Goal: Obtain resource: Download file/media

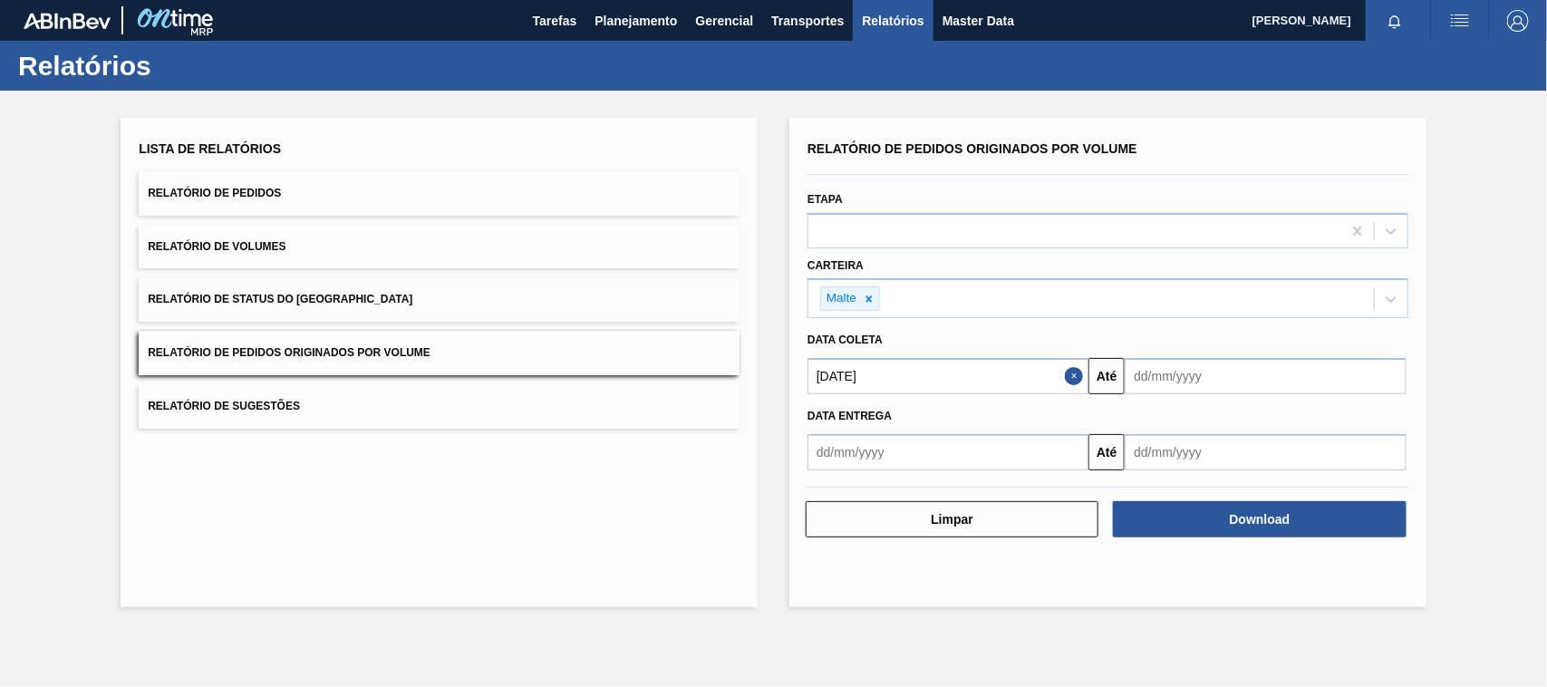
click at [273, 204] on button "Relatório de Pedidos" at bounding box center [439, 193] width 601 height 44
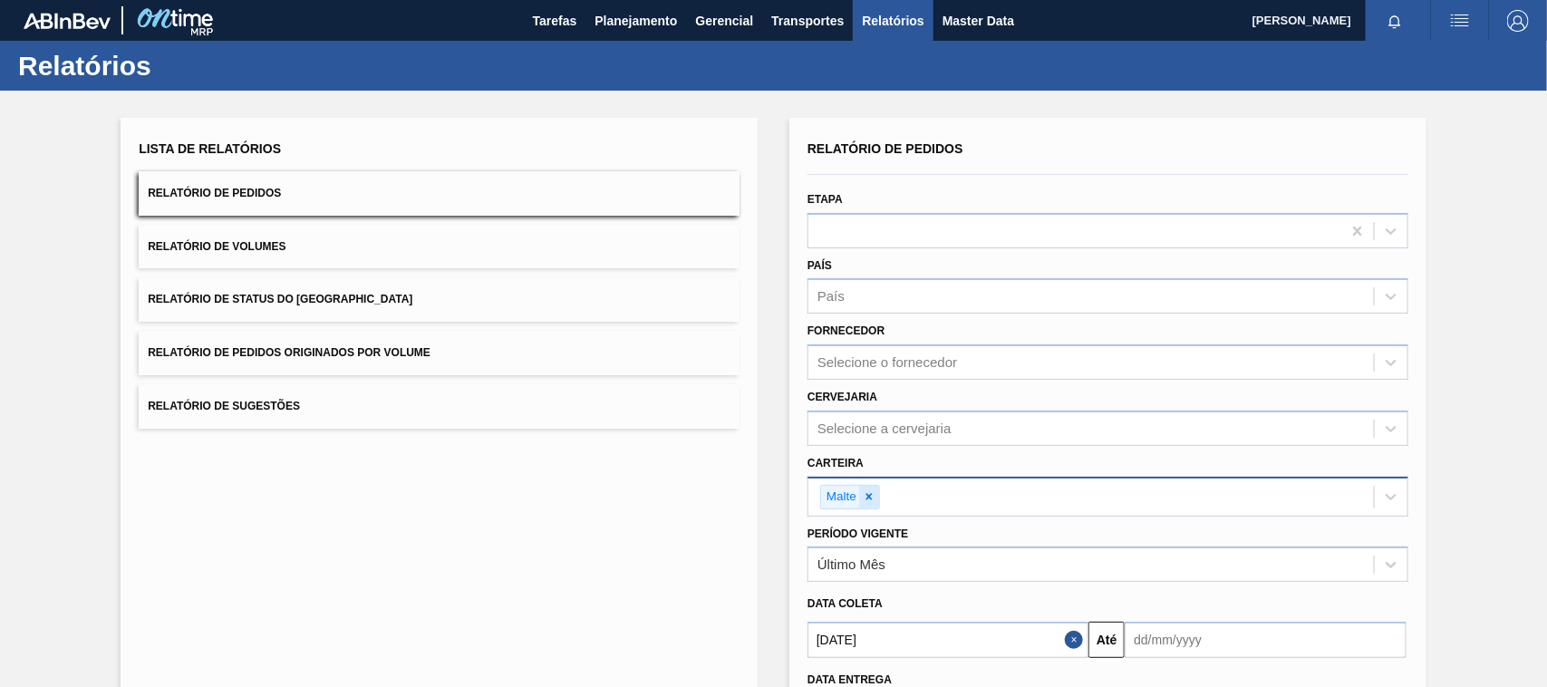
click at [876, 492] on div at bounding box center [869, 497] width 20 height 23
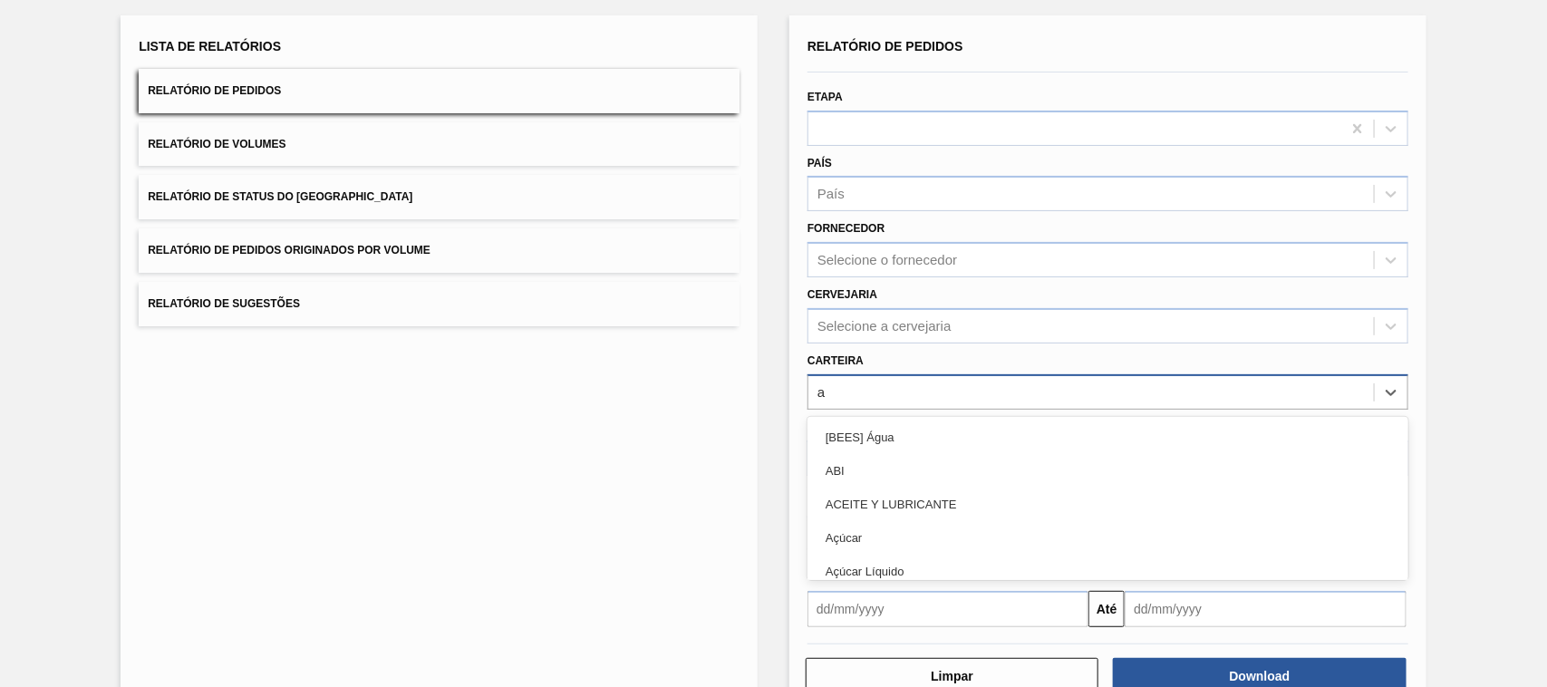
scroll to position [109, 0]
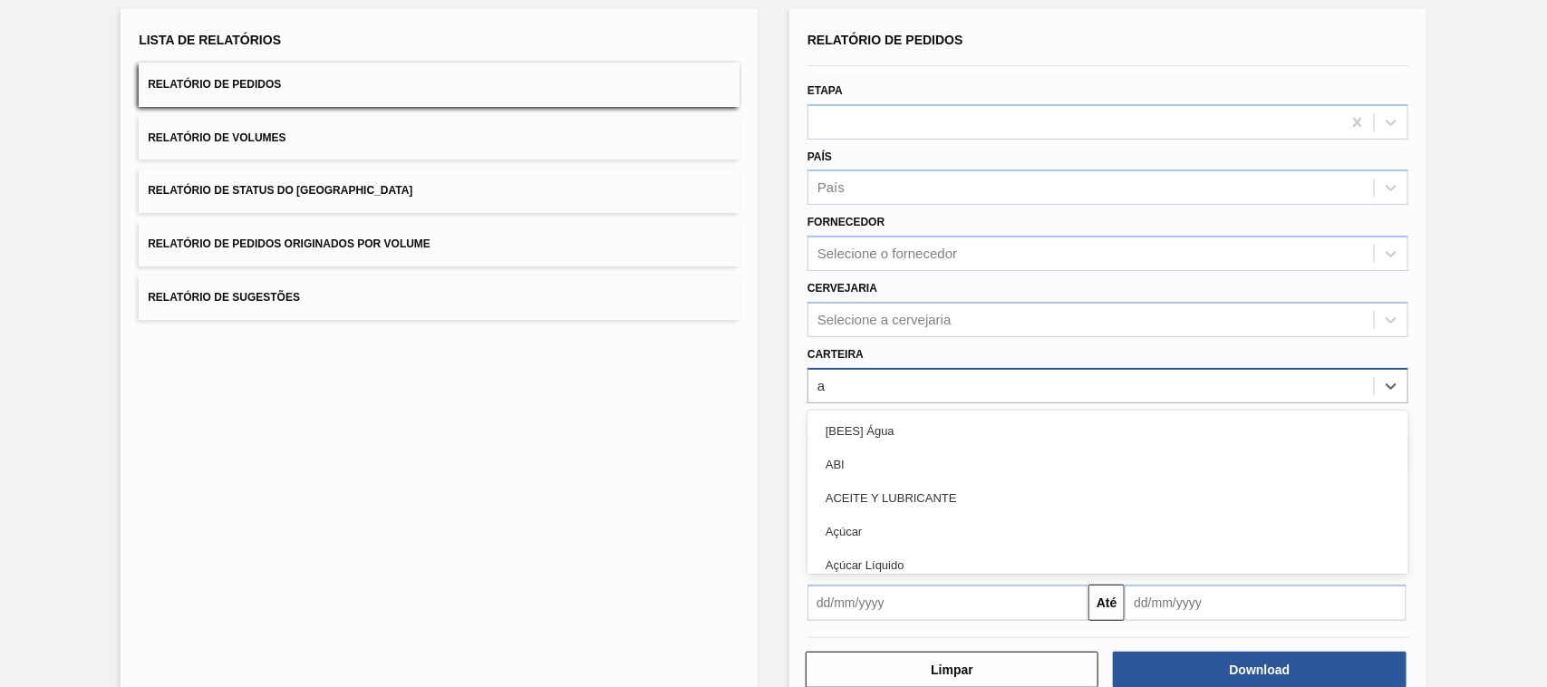
type input "ad"
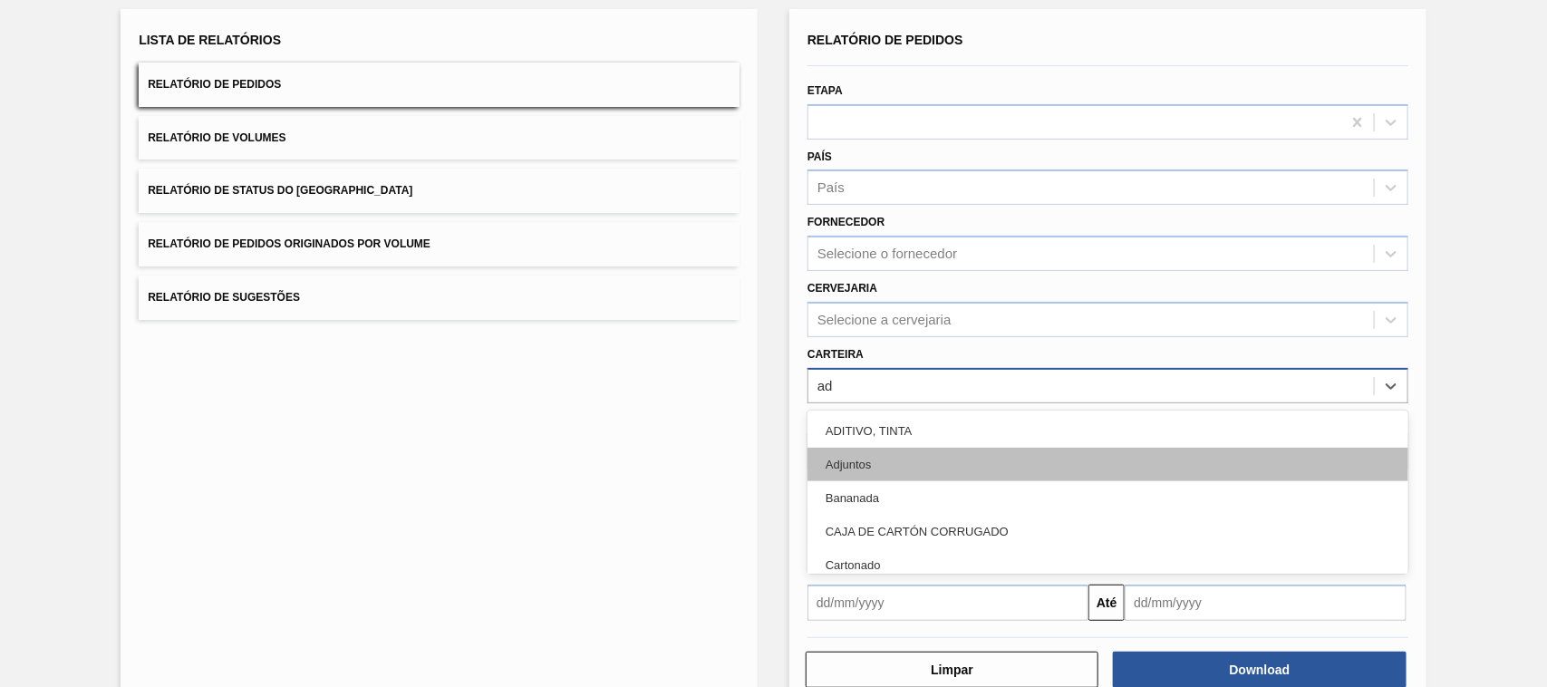
click at [917, 453] on div "Adjuntos" at bounding box center [1107, 465] width 601 height 34
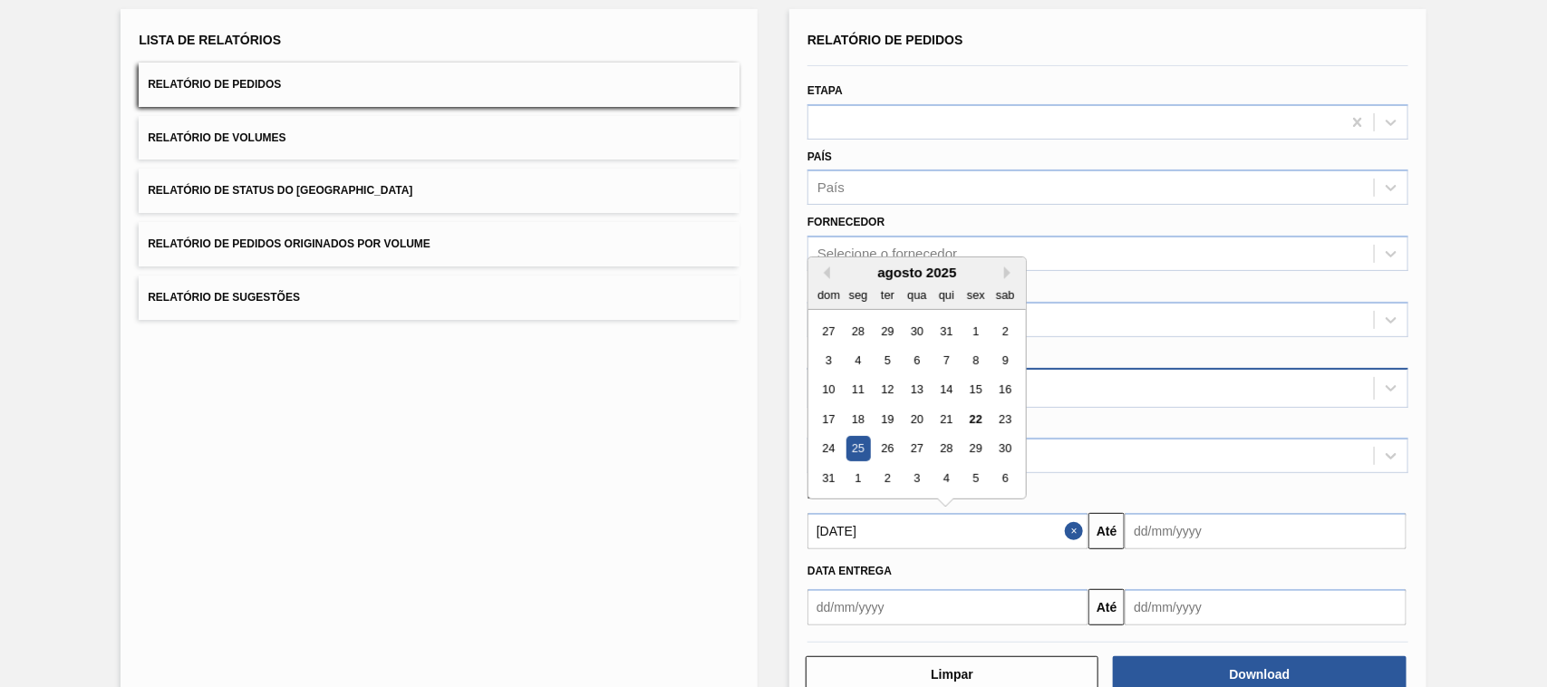
drag, startPoint x: 800, startPoint y: 517, endPoint x: 727, endPoint y: 507, distance: 74.1
click at [728, 507] on div "Lista de Relatórios Relatório de Pedidos Relatório de Volumes Relatório de Stat…" at bounding box center [773, 358] width 1547 height 753
click at [974, 385] on div "15" at bounding box center [975, 390] width 24 height 24
type input "[DATE]"
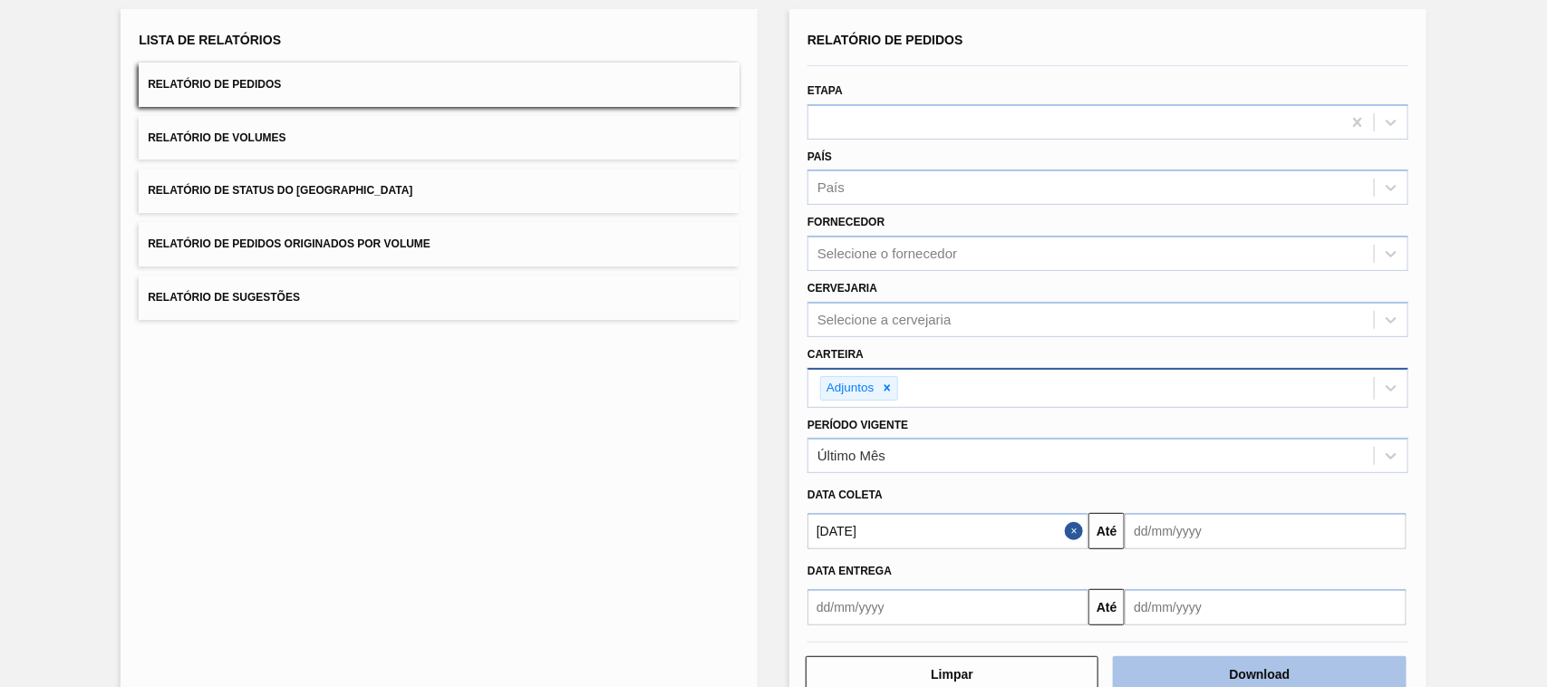
scroll to position [154, 0]
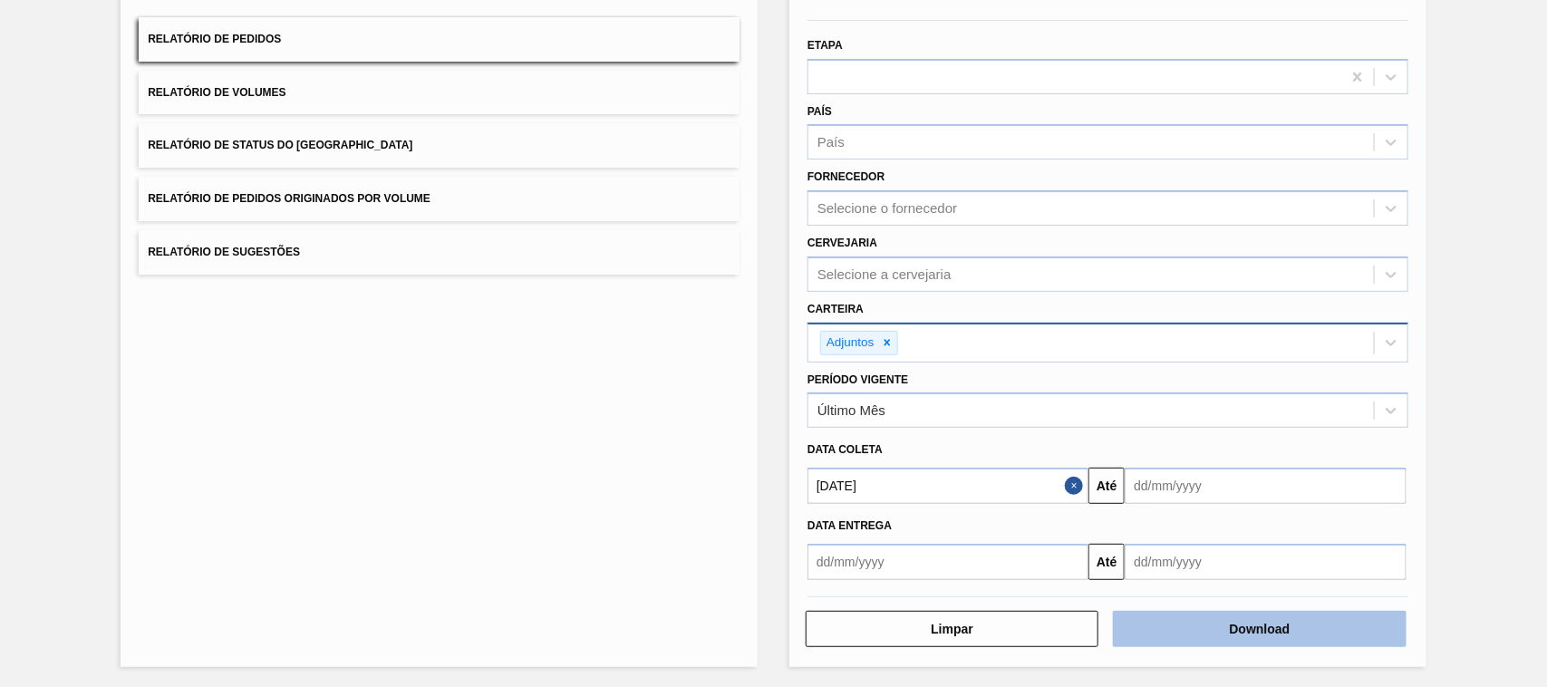
click at [1255, 636] on button "Download" at bounding box center [1259, 629] width 293 height 36
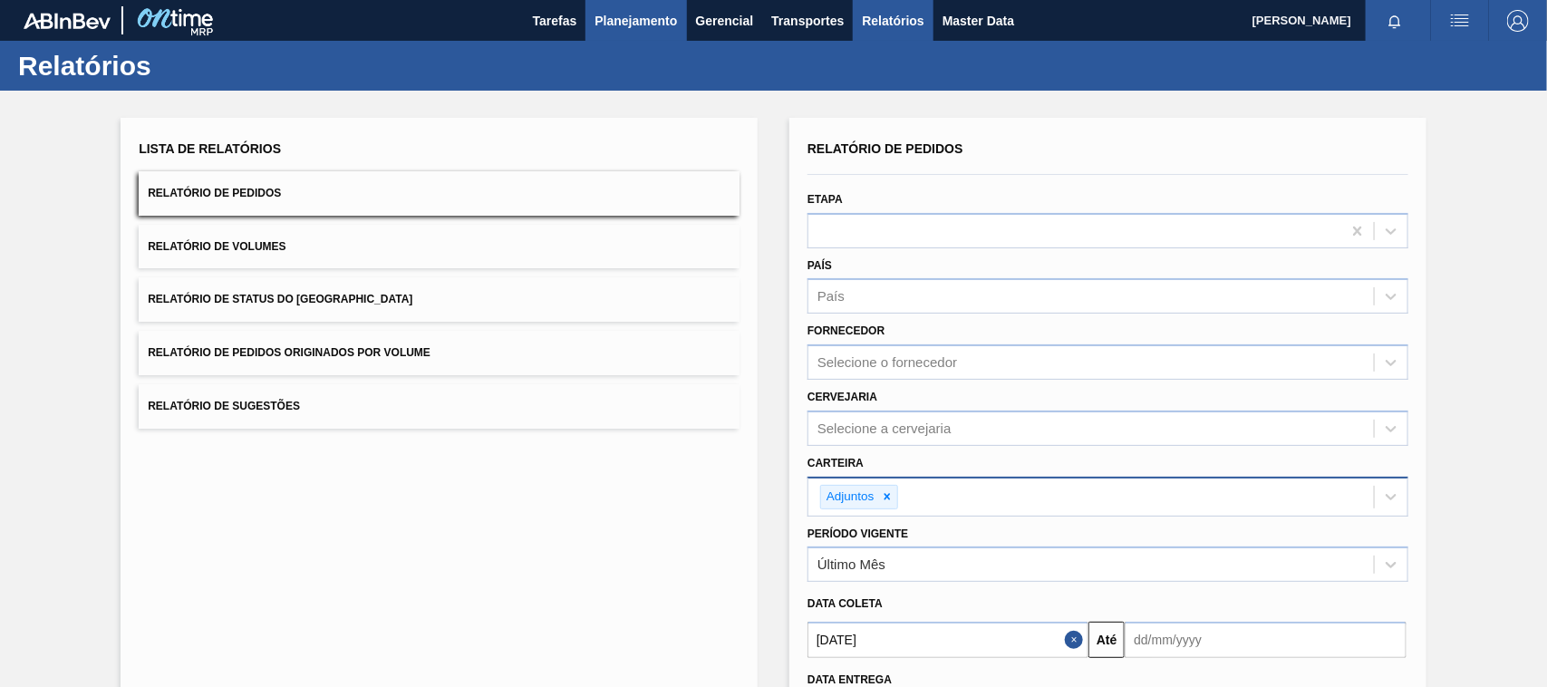
click at [651, 21] on span "Planejamento" at bounding box center [635, 21] width 82 height 22
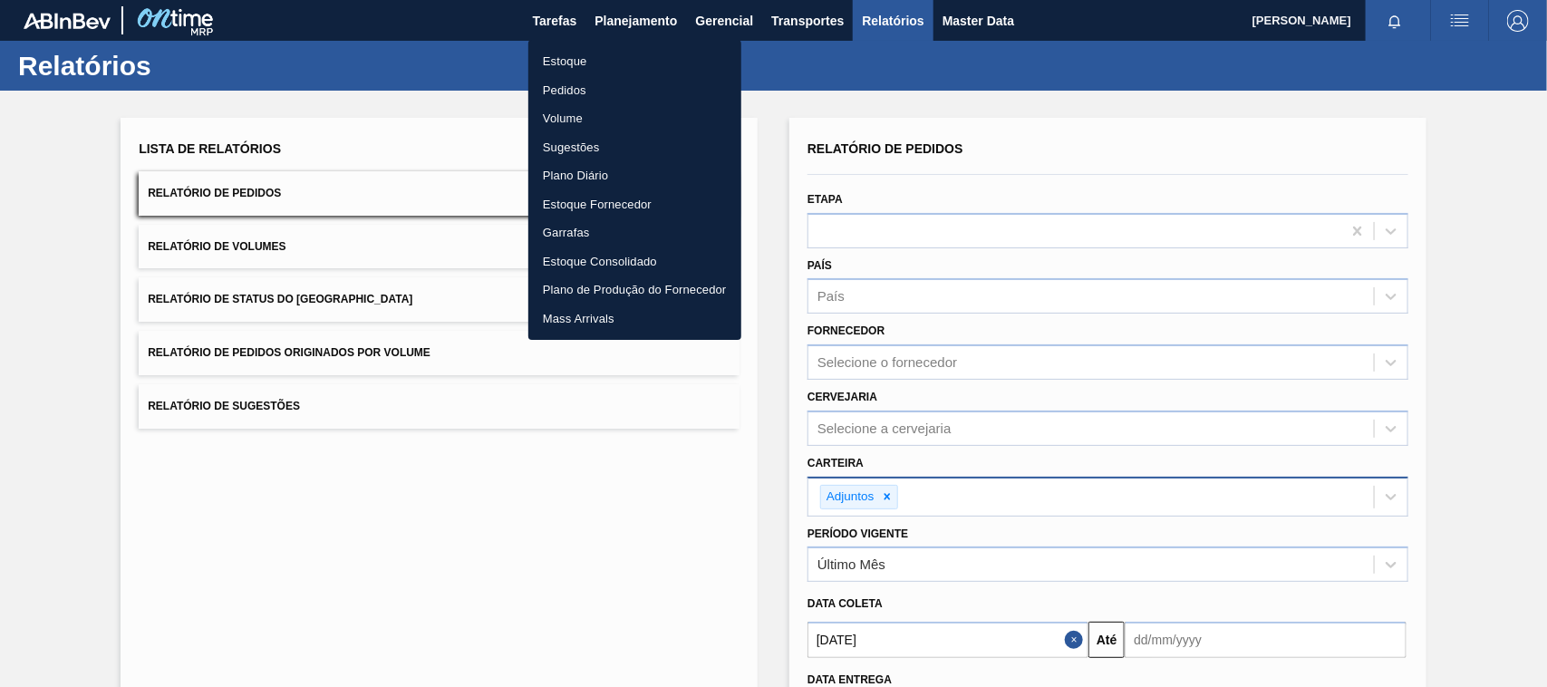
click at [582, 59] on li "Estoque" at bounding box center [634, 61] width 213 height 29
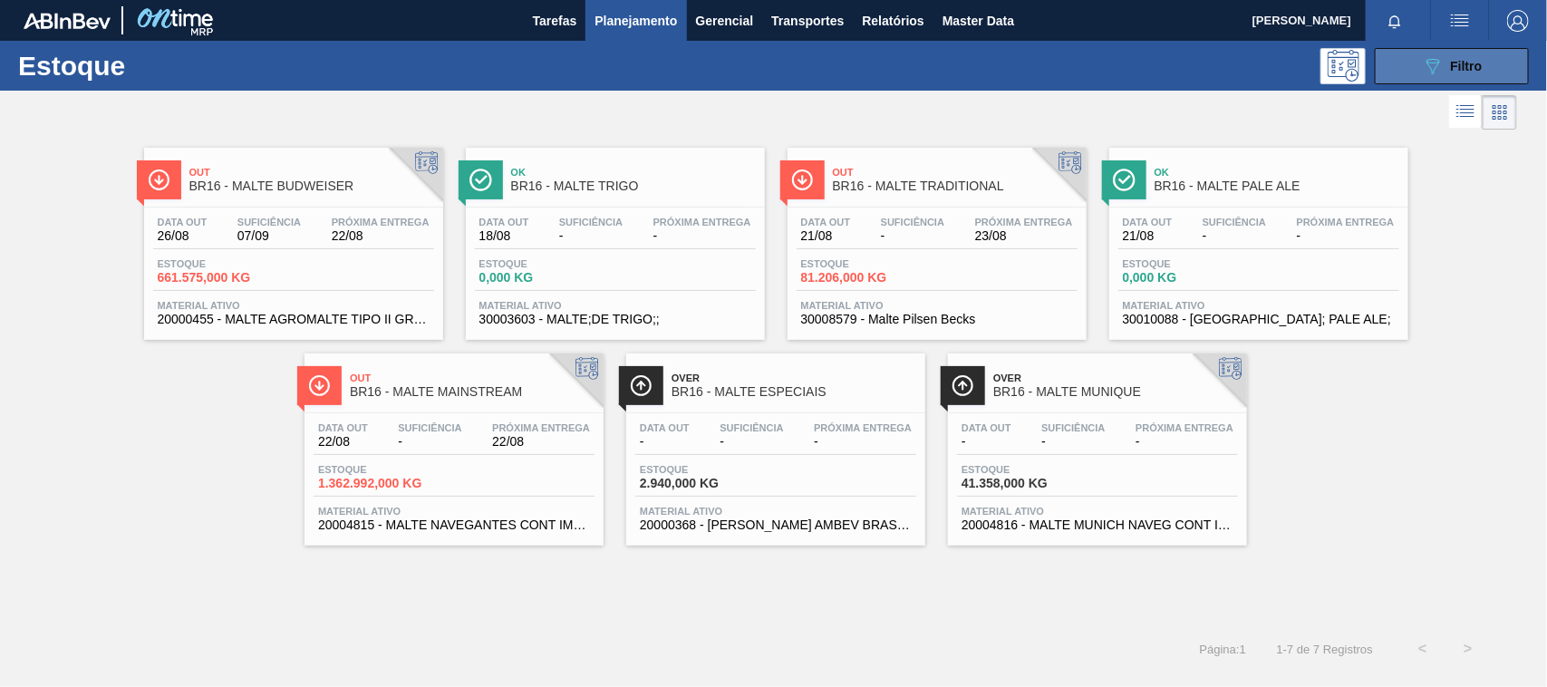
click at [1434, 71] on icon "089F7B8B-B2A5-4AFE-B5C0-19BA573D28AC" at bounding box center [1433, 66] width 22 height 22
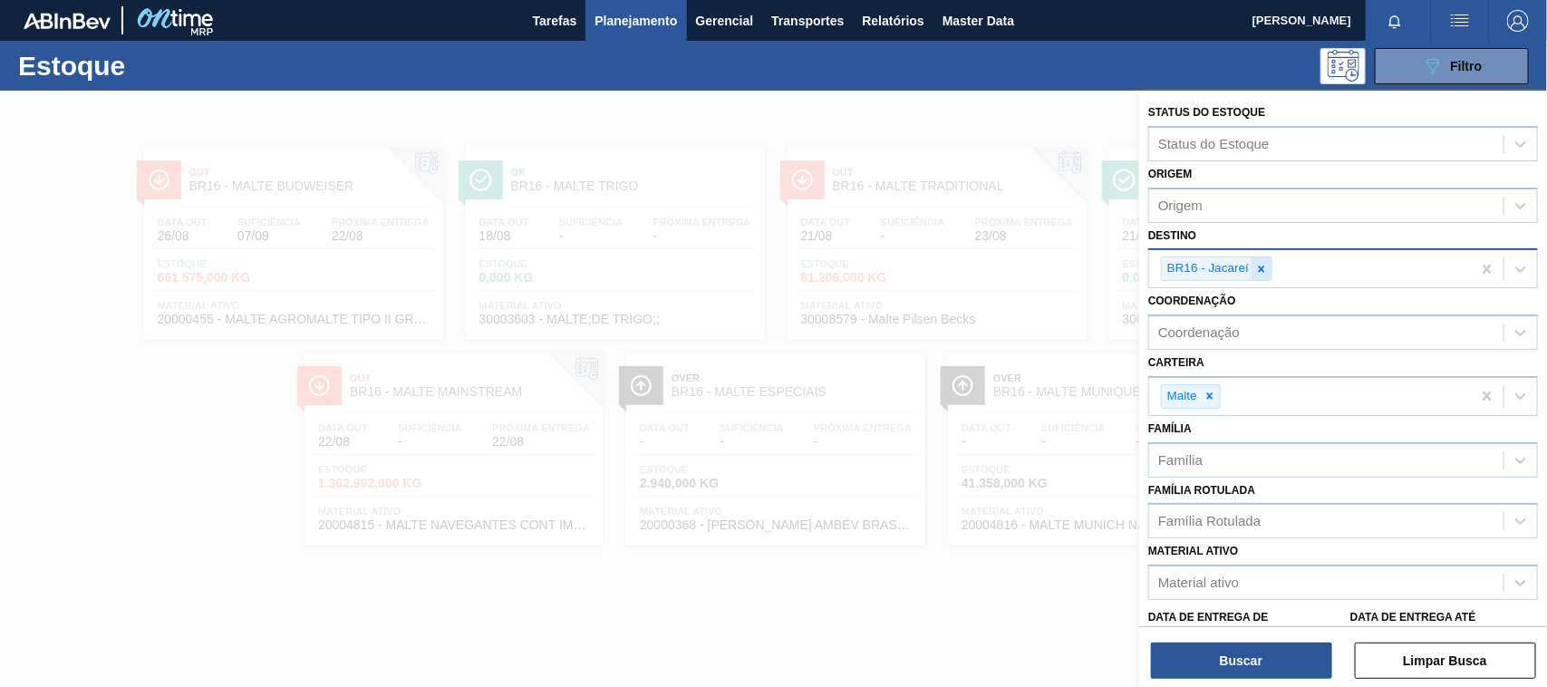
click at [1264, 273] on icon at bounding box center [1261, 269] width 13 height 13
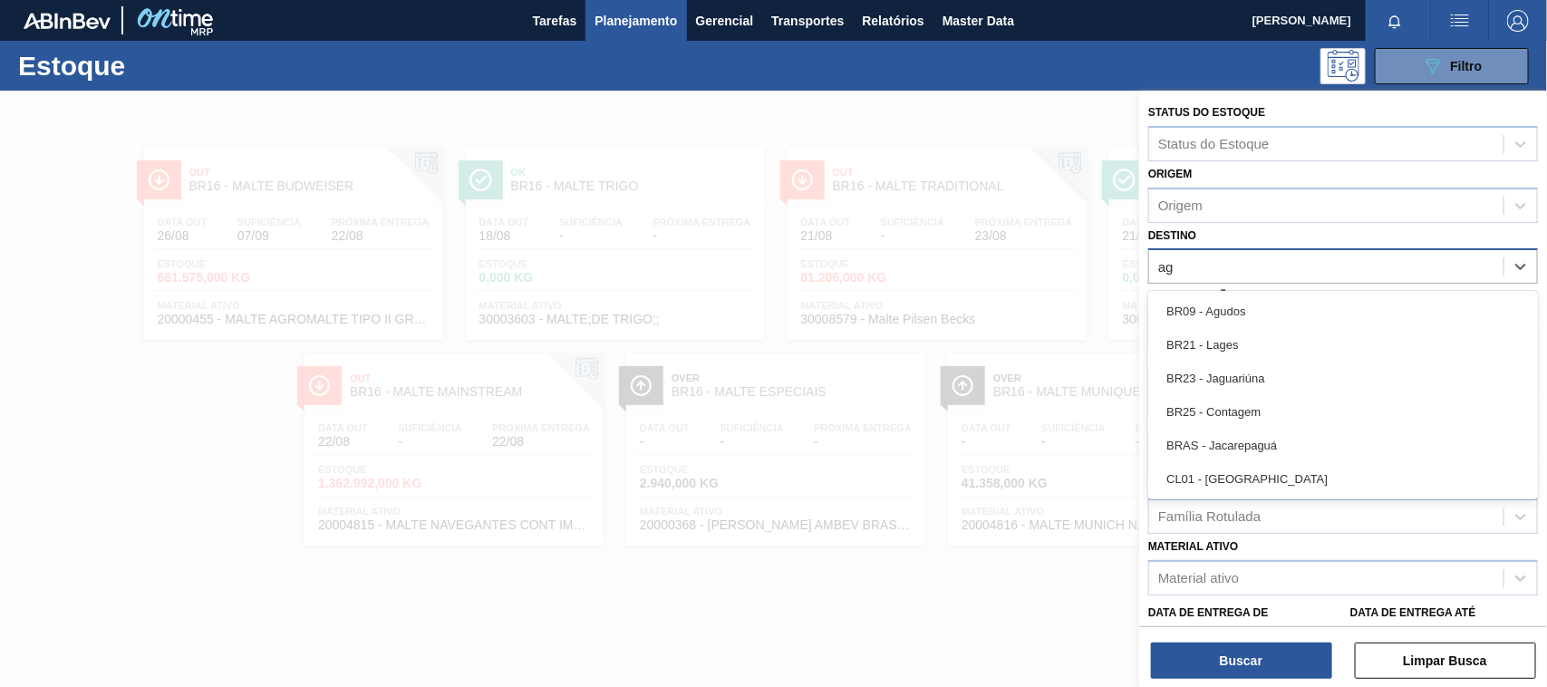
type input "agu"
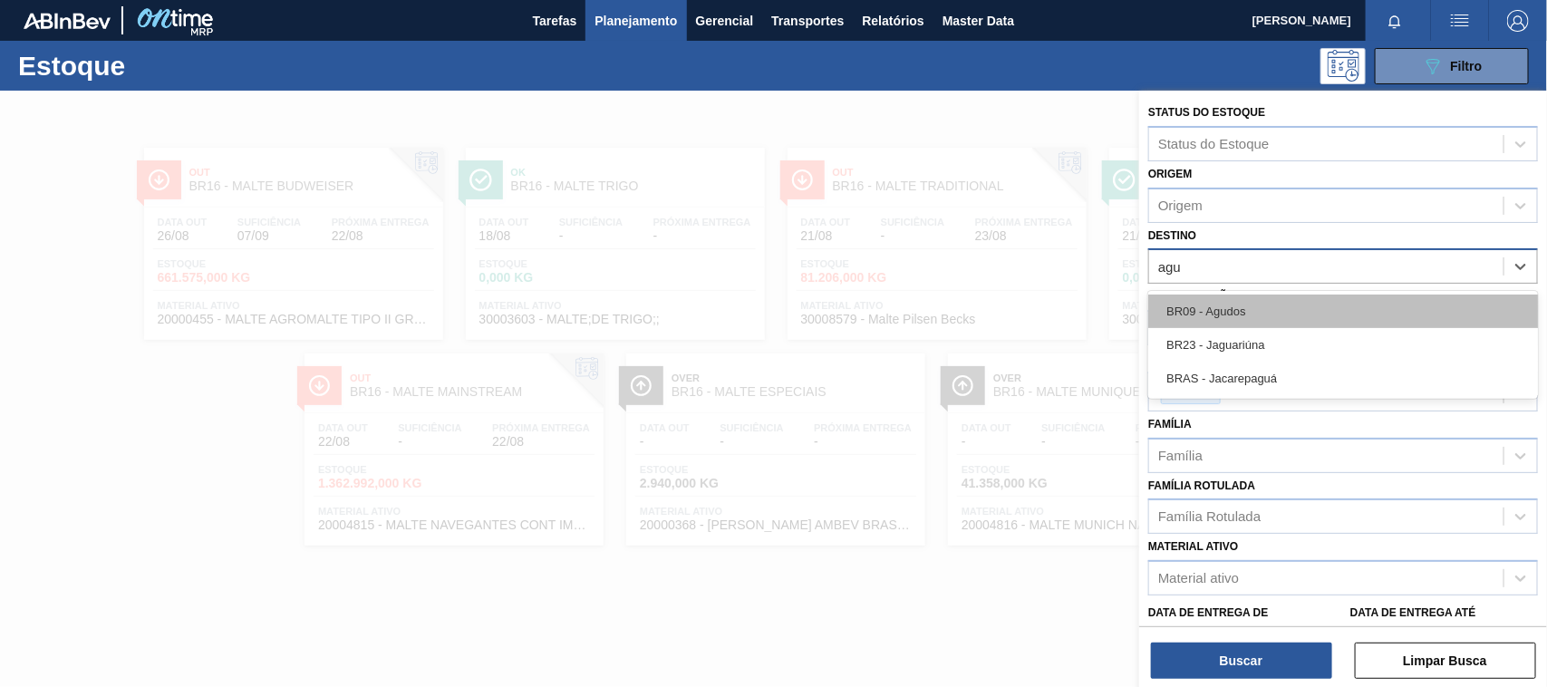
click at [1238, 311] on div "BR09 - Agudos" at bounding box center [1343, 311] width 390 height 34
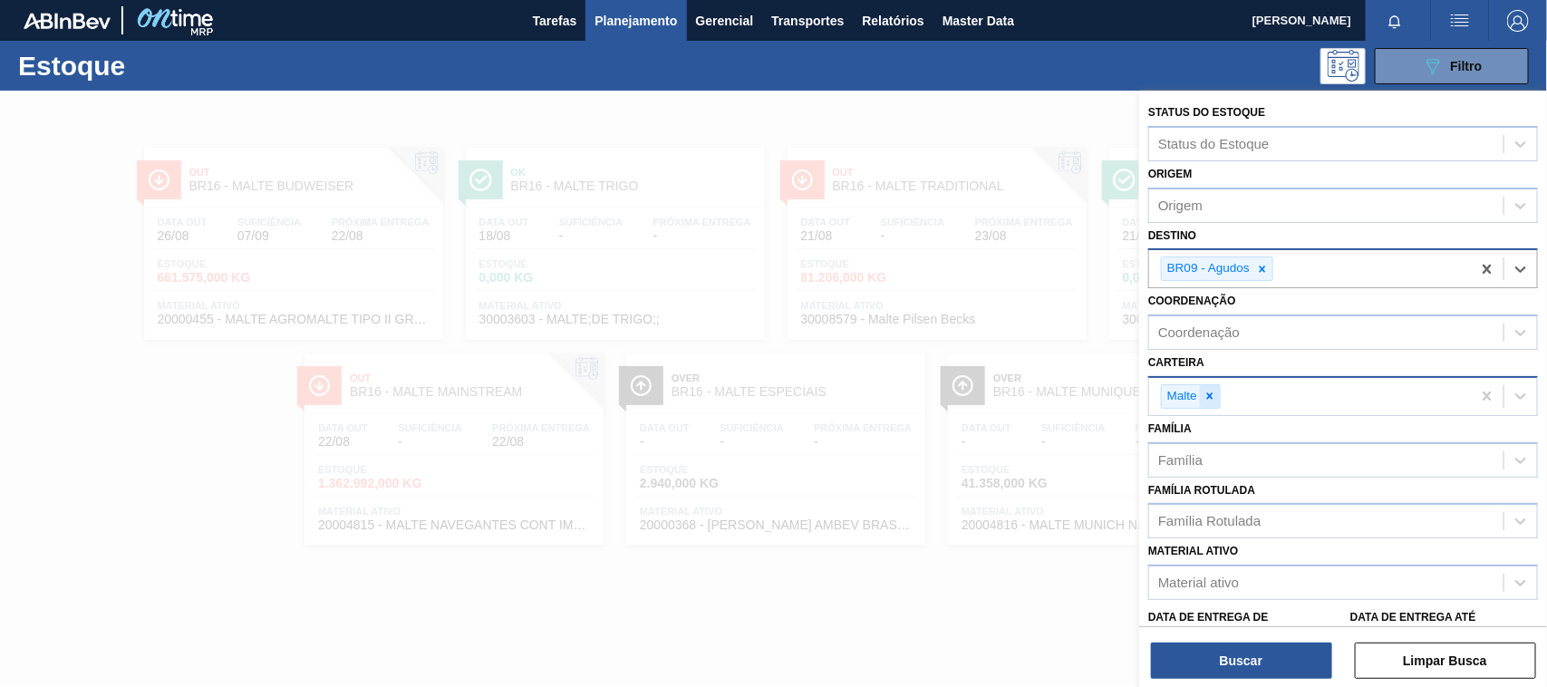
click at [1214, 395] on icon at bounding box center [1209, 396] width 13 height 13
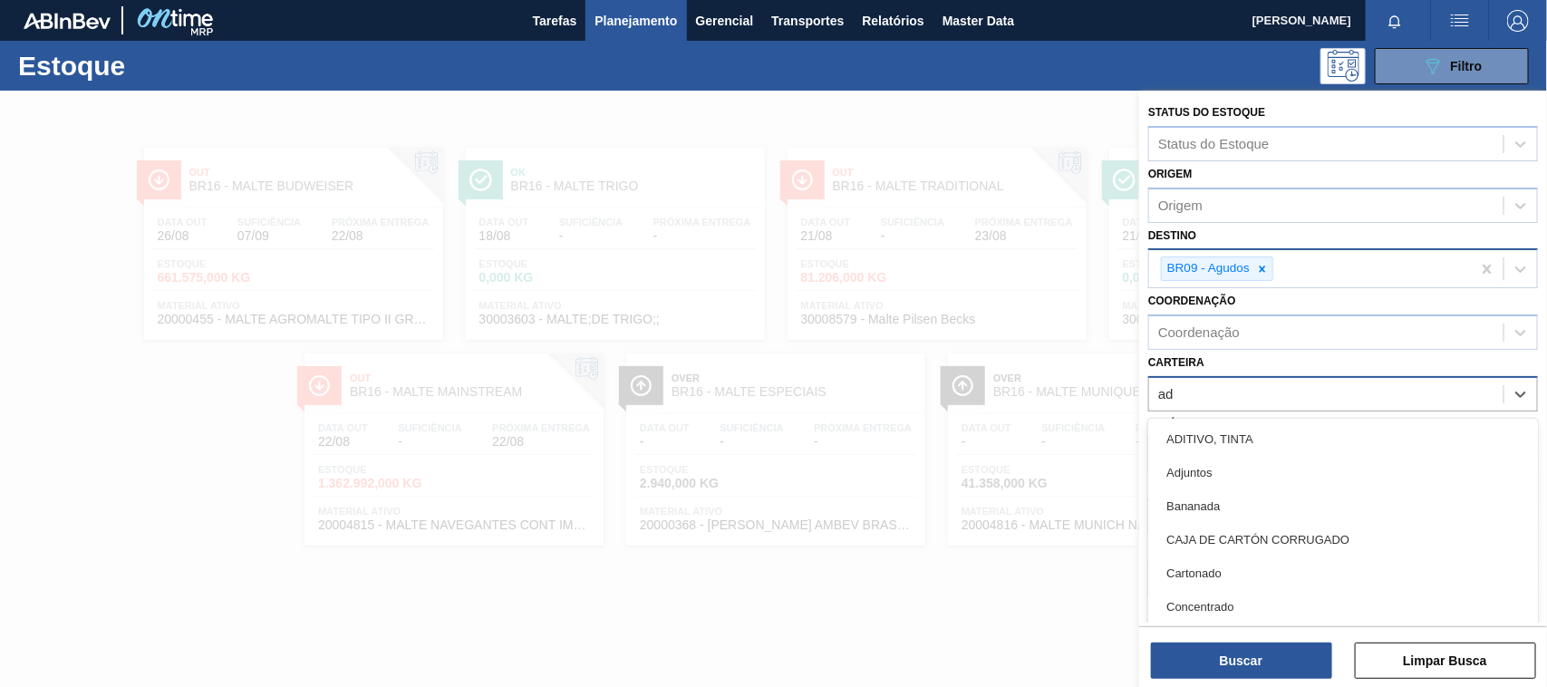
type input "adj"
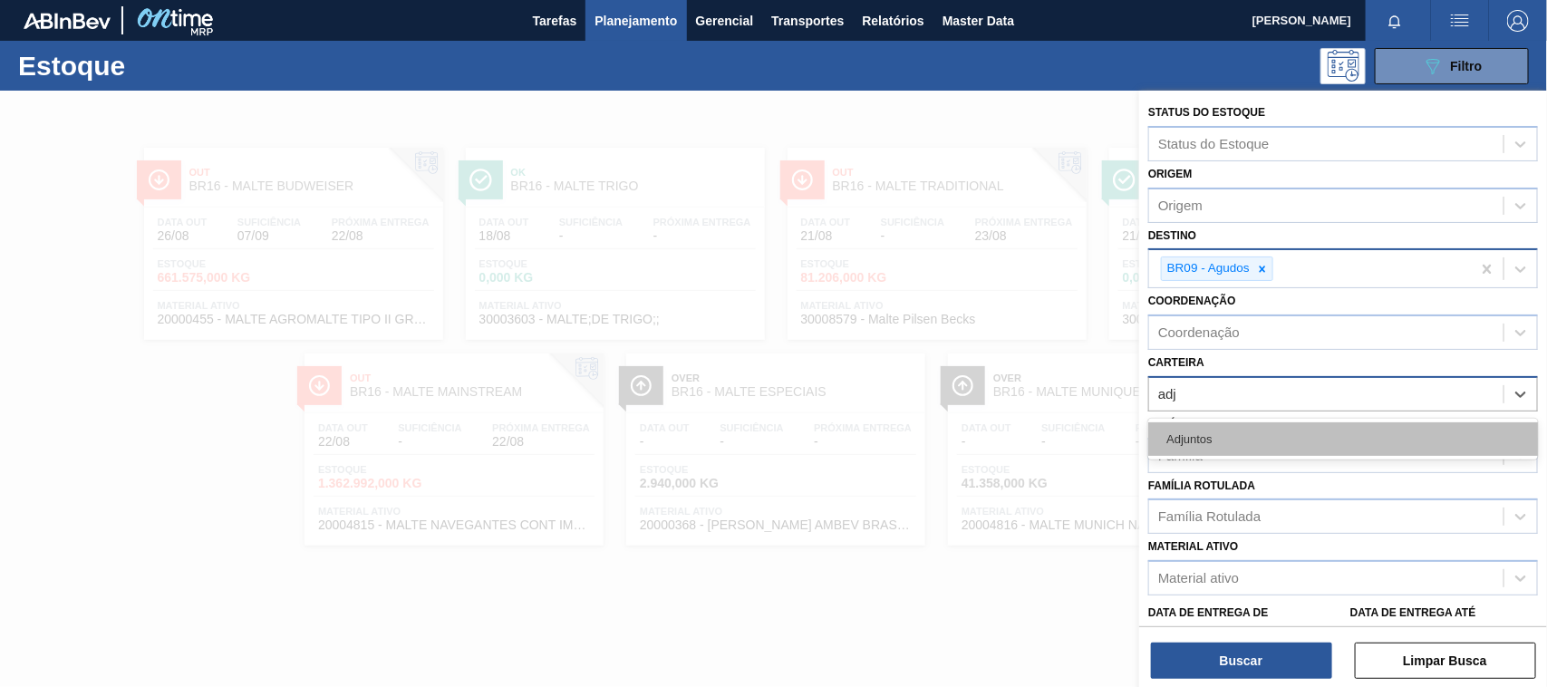
click at [1226, 444] on div "Adjuntos" at bounding box center [1343, 439] width 390 height 34
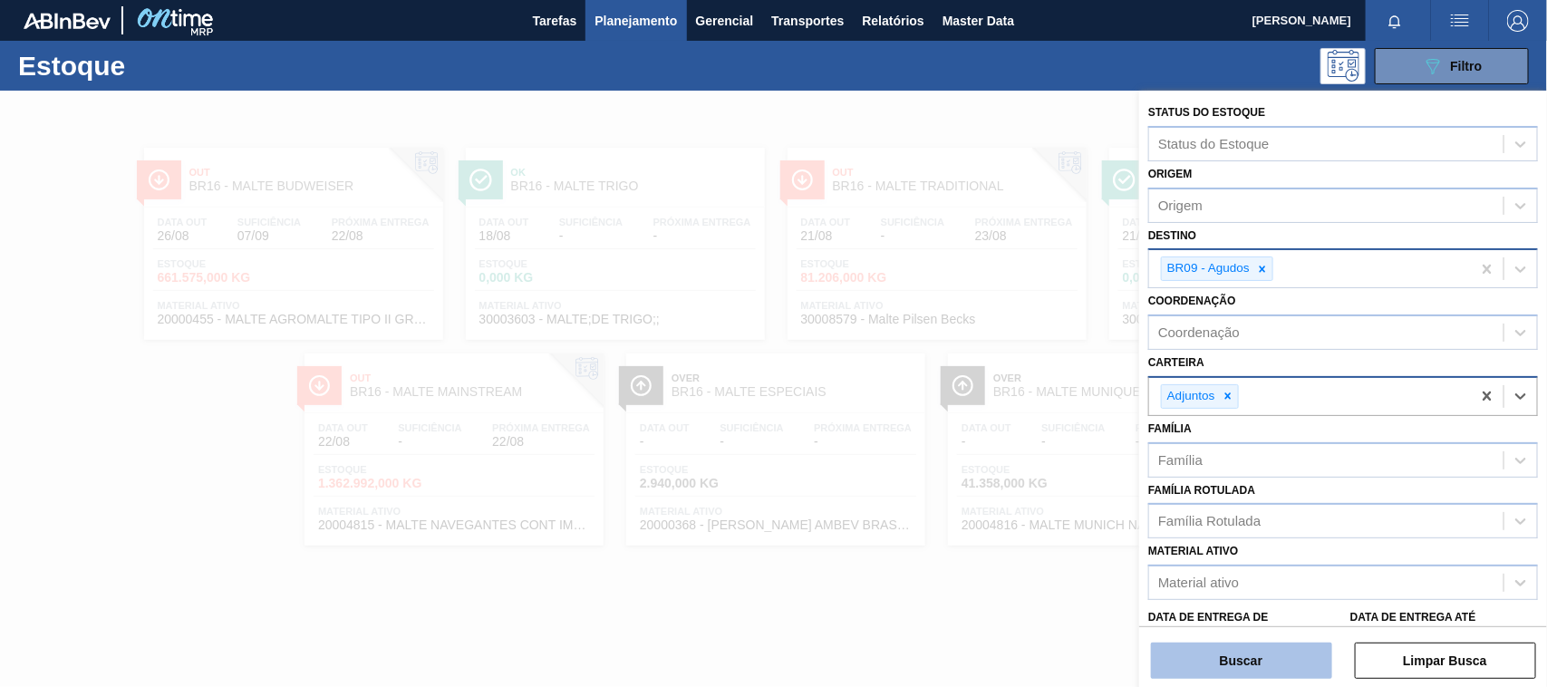
click at [1252, 652] on button "Buscar" at bounding box center [1241, 660] width 181 height 36
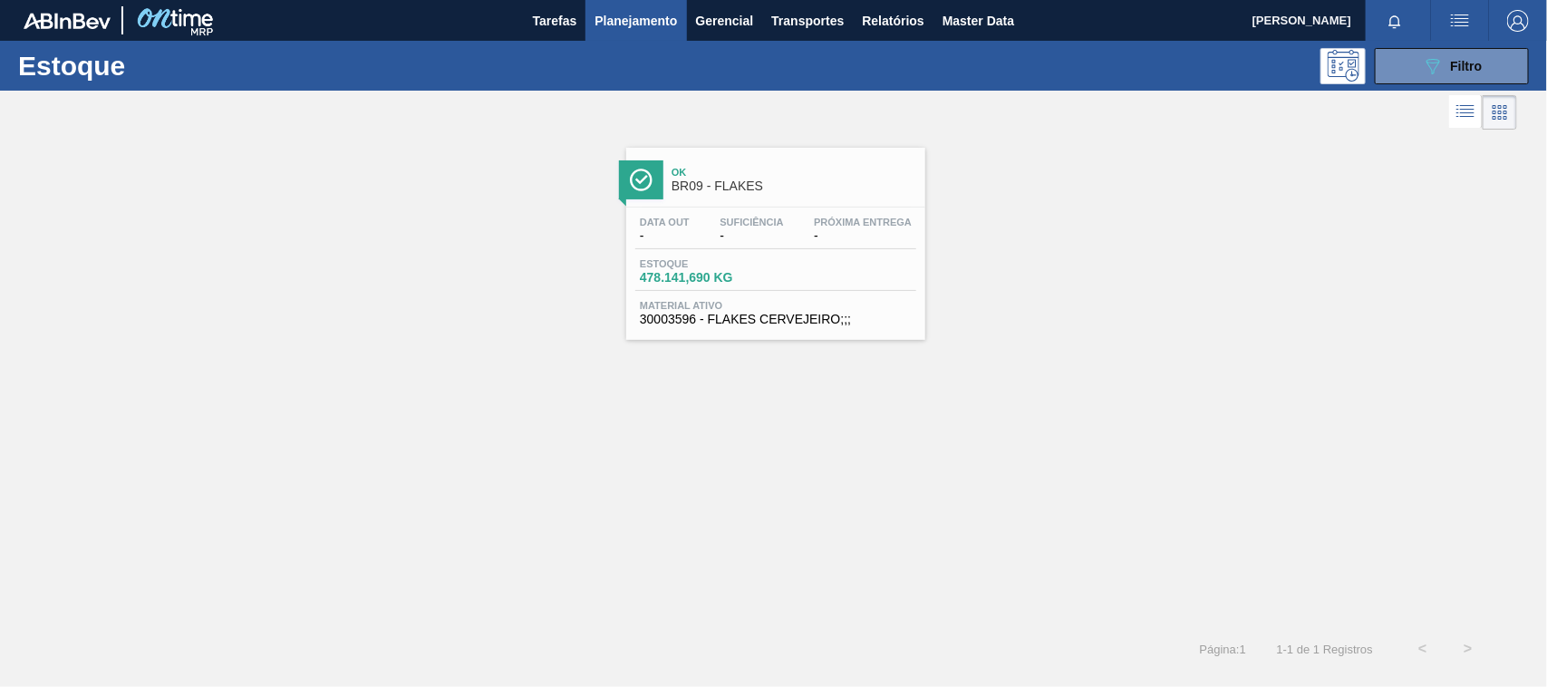
click at [773, 170] on span "Ok" at bounding box center [793, 172] width 245 height 11
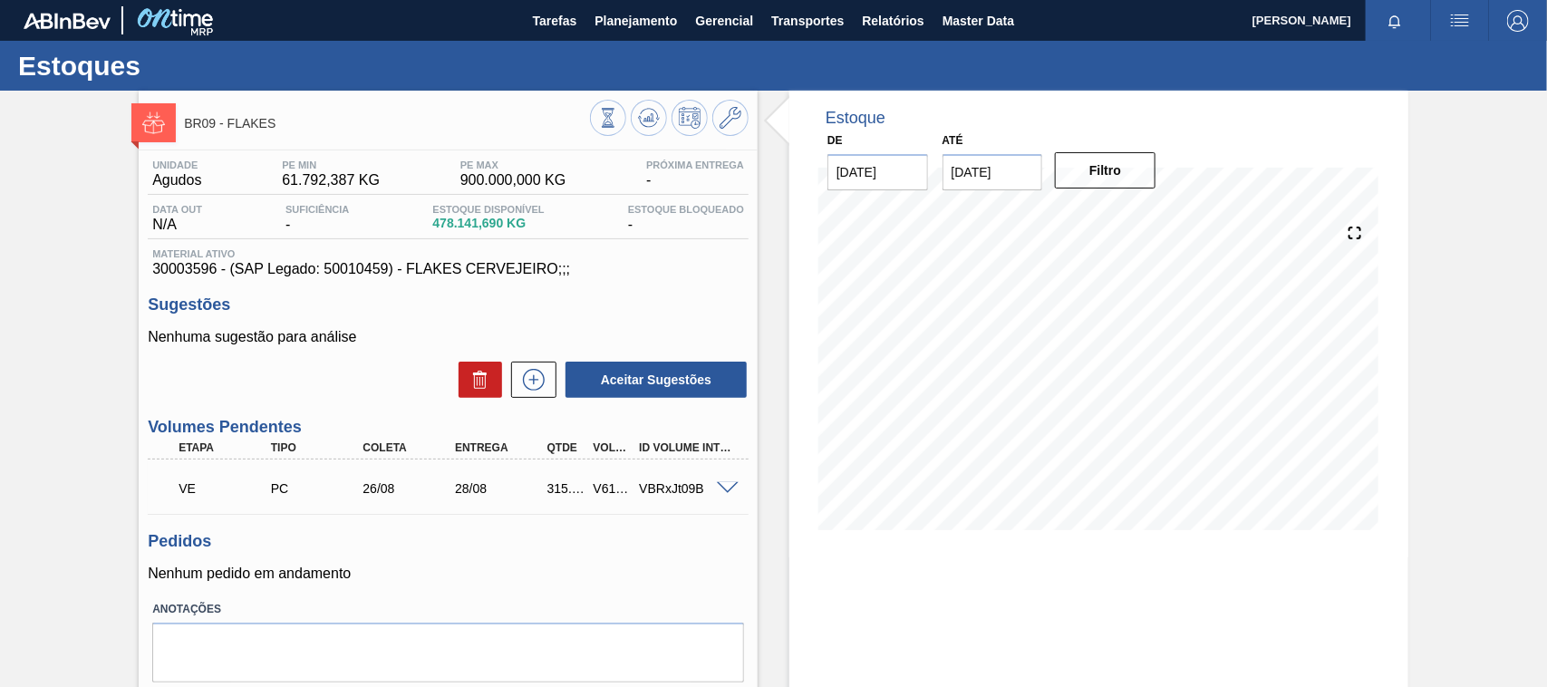
click at [1321, 63] on div "Estoques" at bounding box center [773, 66] width 1547 height 50
click at [884, 24] on span "Relatórios" at bounding box center [893, 21] width 62 height 22
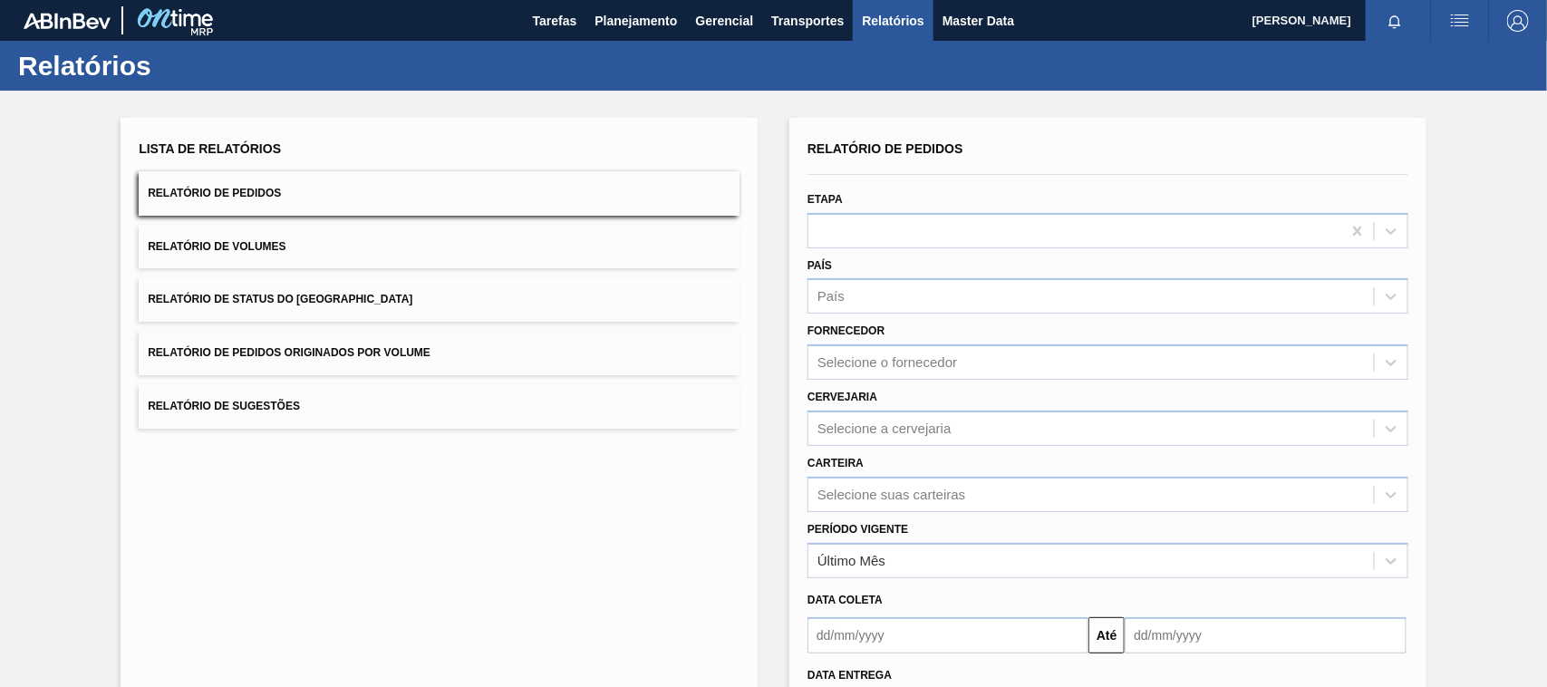
click at [418, 353] on span "Relatório de Pedidos Originados por Volume" at bounding box center [289, 352] width 283 height 13
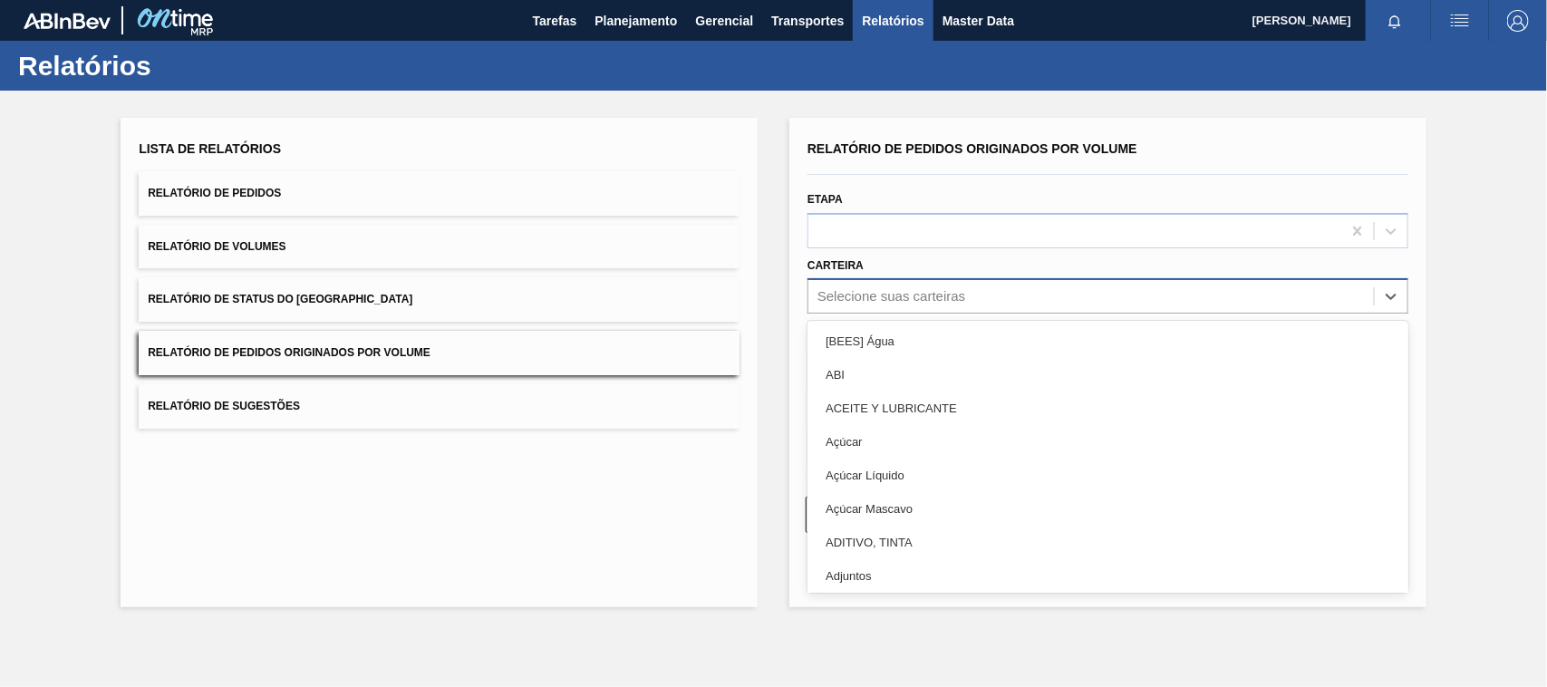
click at [889, 297] on div "Selecione suas carteiras" at bounding box center [891, 296] width 148 height 15
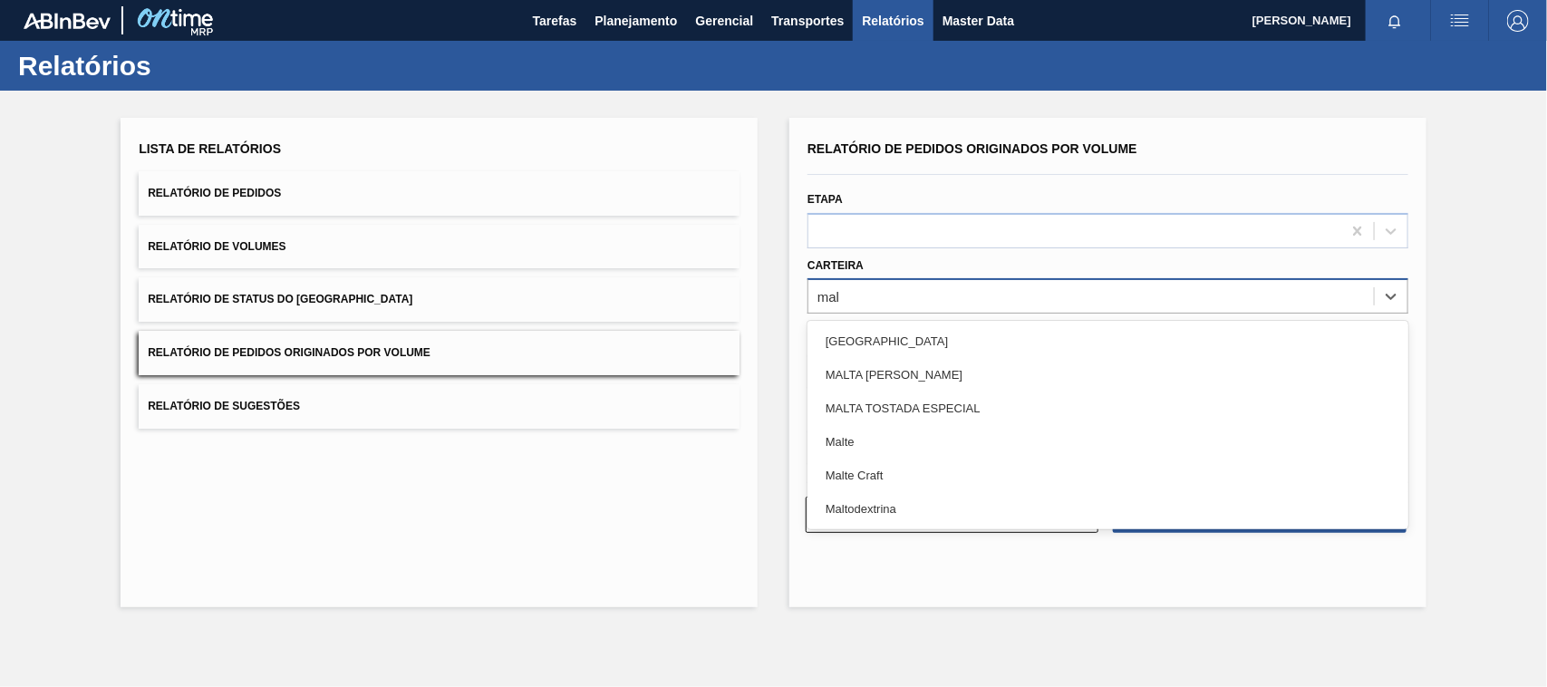
type input "malt"
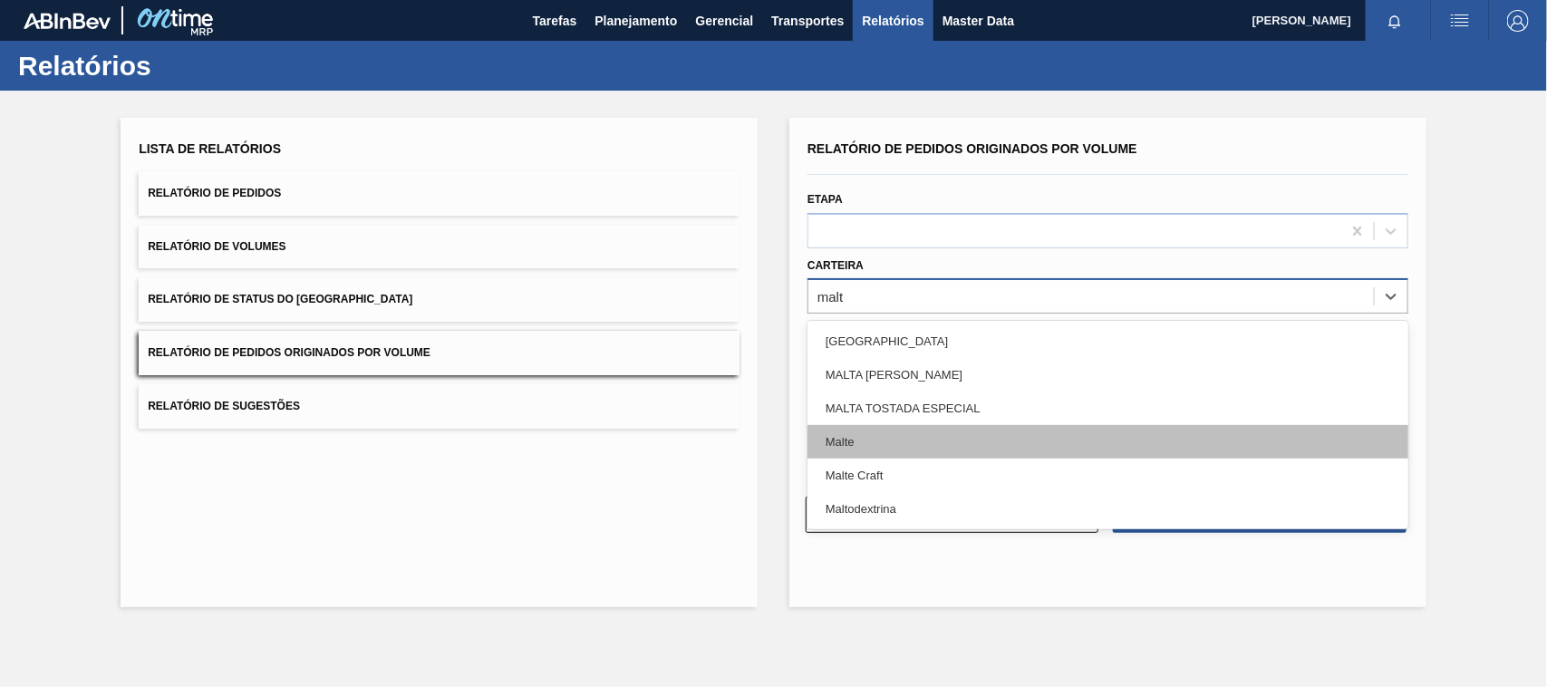
click at [831, 437] on div "Malte" at bounding box center [1107, 442] width 601 height 34
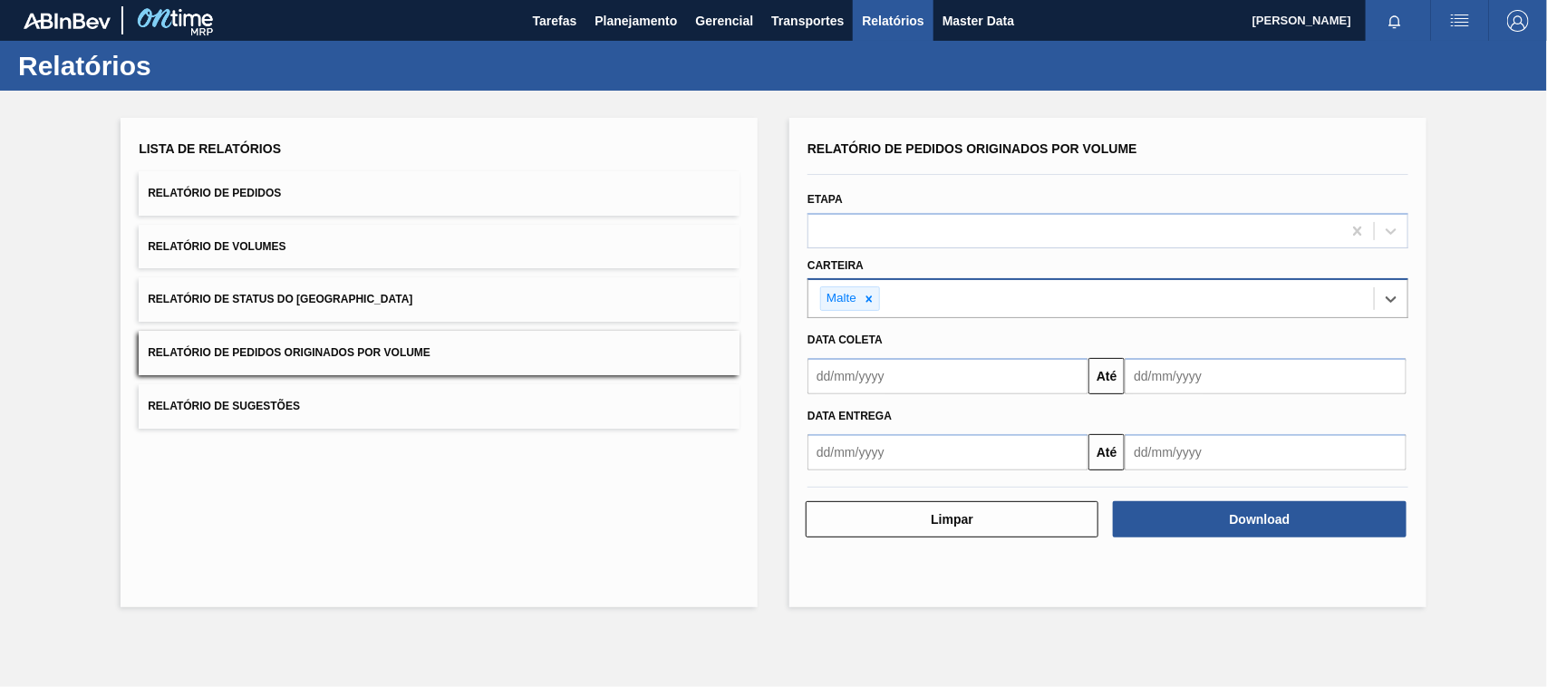
click at [858, 373] on input "text" at bounding box center [947, 376] width 281 height 36
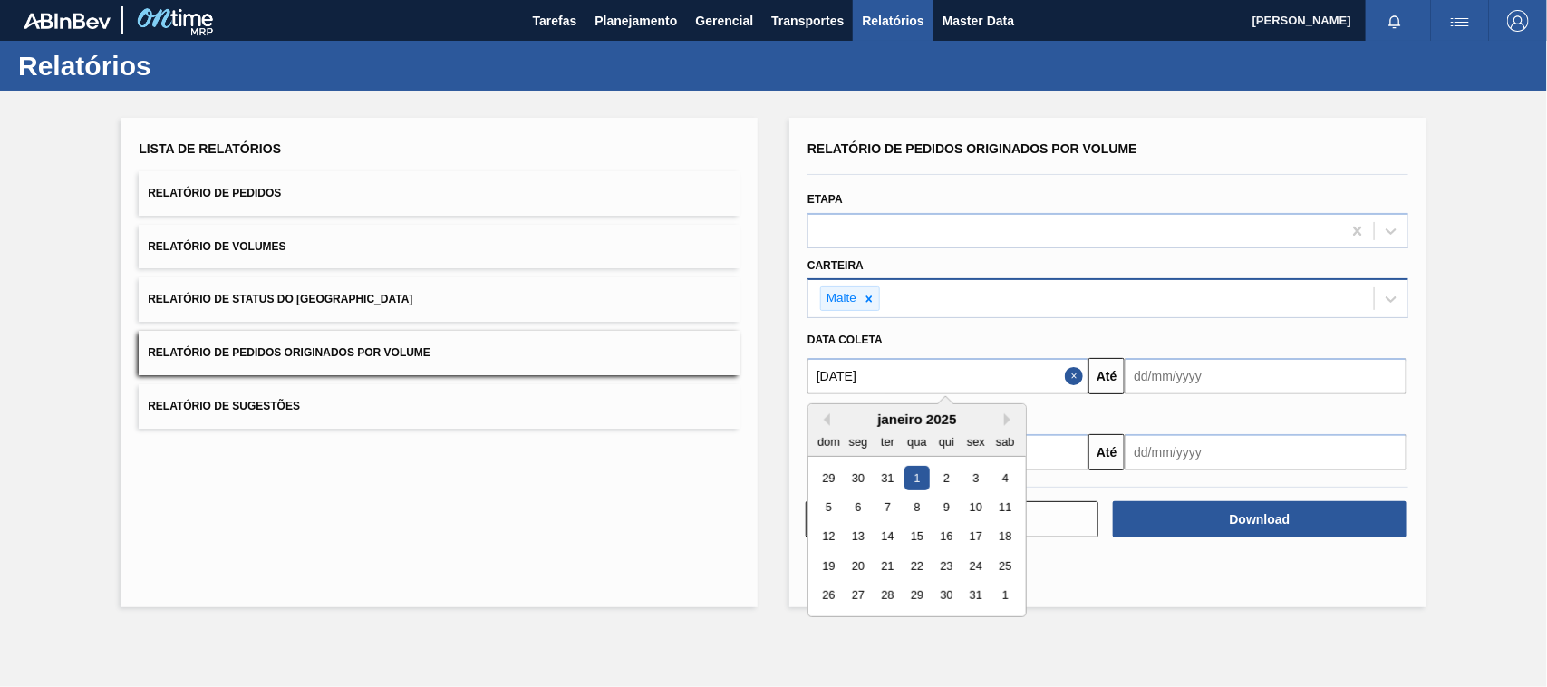
type input "[DATE]"
click at [921, 476] on div "1" at bounding box center [916, 478] width 24 height 24
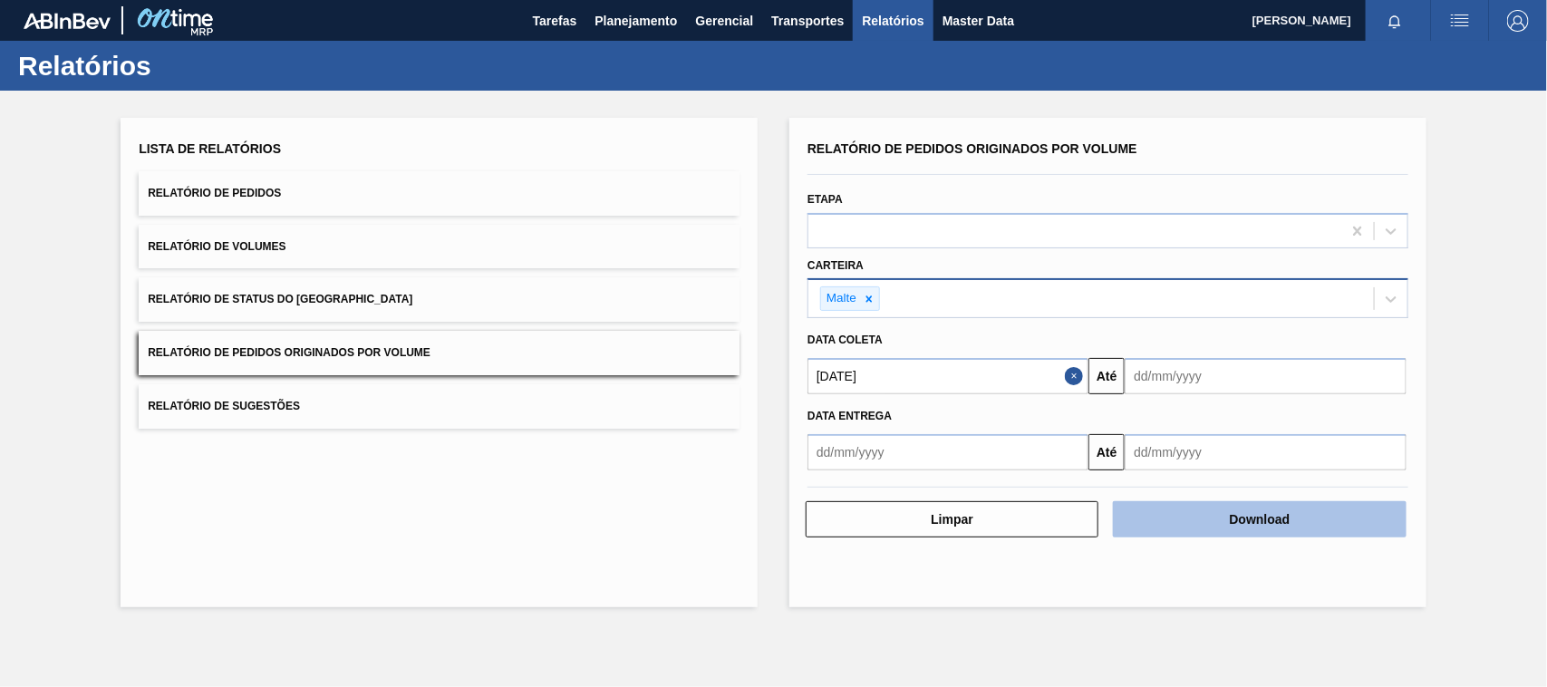
click at [1216, 517] on button "Download" at bounding box center [1259, 519] width 293 height 36
